Goal: Obtain resource: Obtain resource

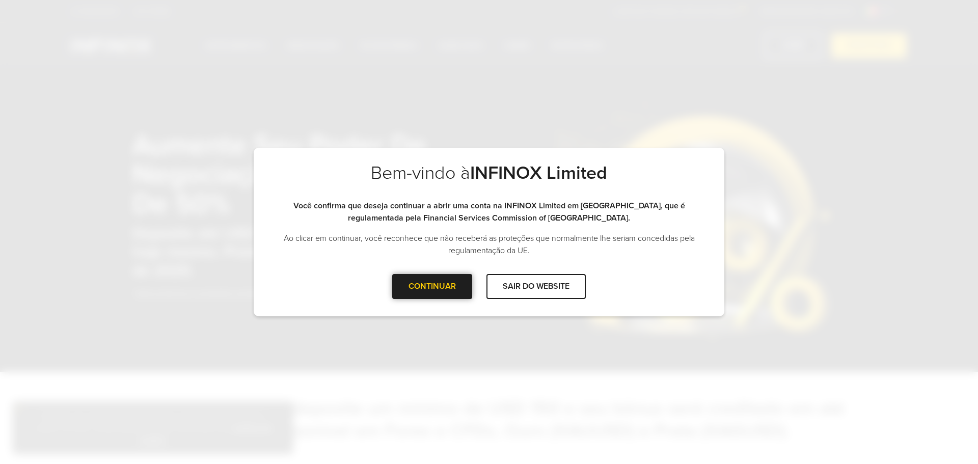
click at [415, 286] on div "CONTINUAR" at bounding box center [432, 286] width 80 height 25
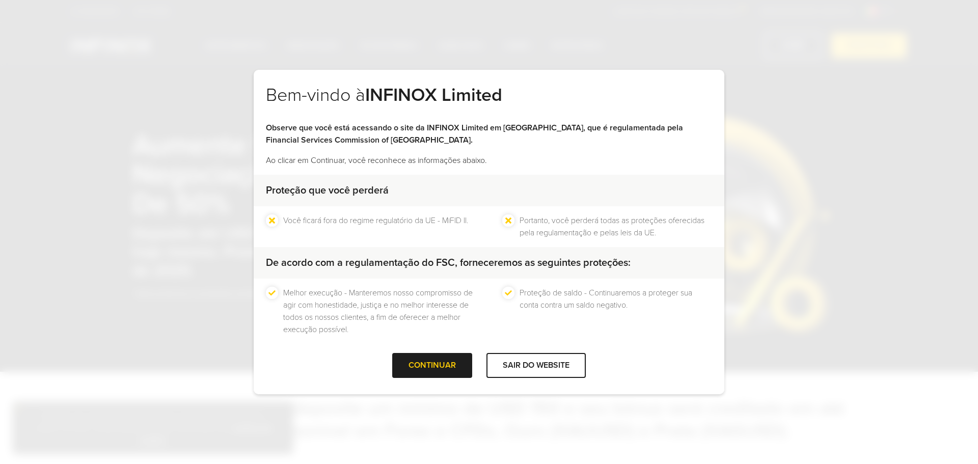
scroll to position [1, 0]
click at [421, 365] on div "CONTINUAR" at bounding box center [432, 364] width 80 height 25
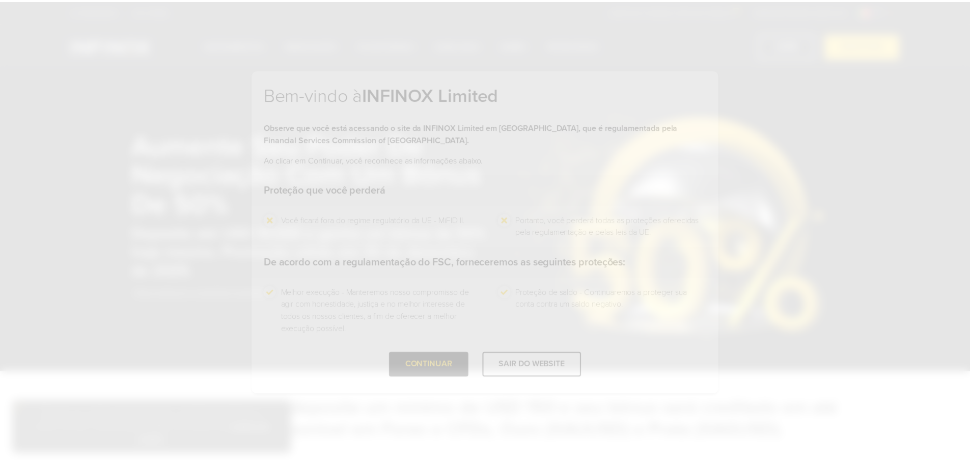
scroll to position [0, 0]
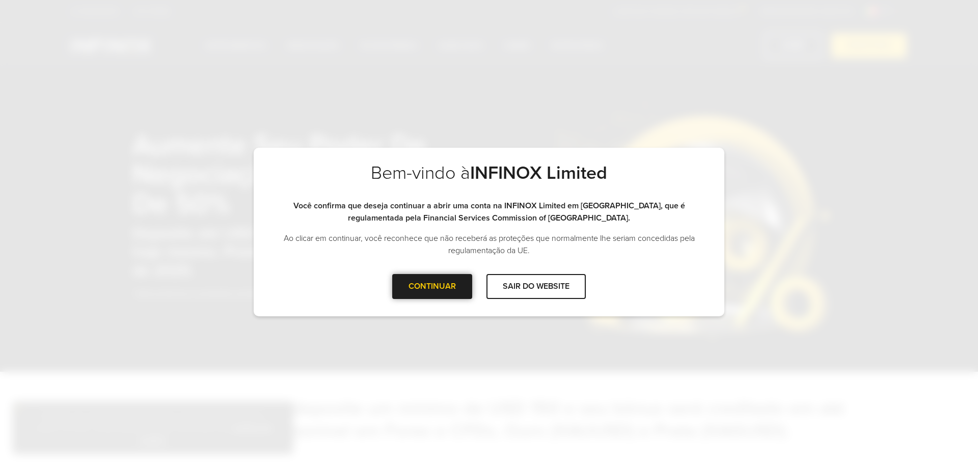
click at [430, 289] on div "CONTINUAR" at bounding box center [432, 286] width 80 height 25
